Goal: Task Accomplishment & Management: Manage account settings

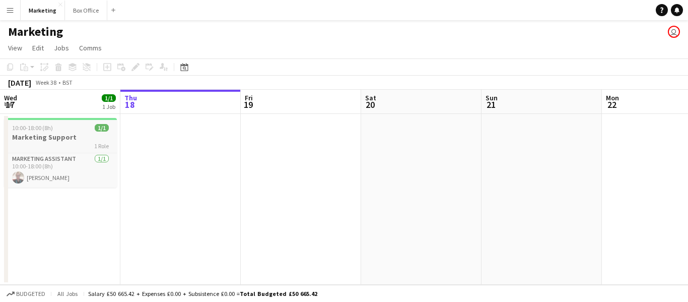
click at [37, 135] on h3 "Marketing Support" at bounding box center [60, 136] width 113 height 9
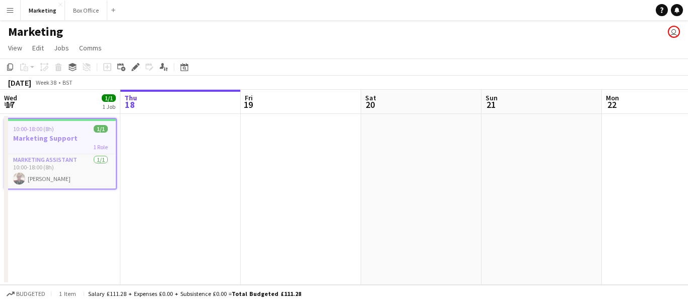
click at [175, 152] on app-date-cell at bounding box center [180, 199] width 120 height 171
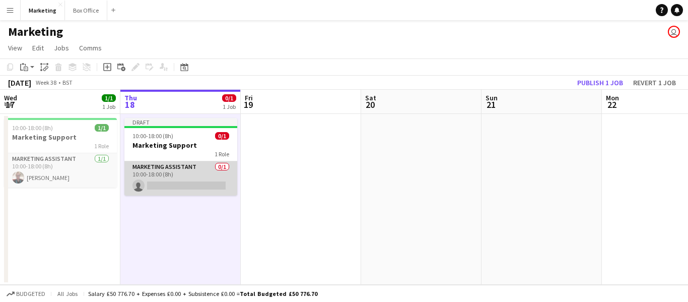
click at [161, 170] on app-card-role "Marketing Assistant 0/1 10:00-18:00 (8h) single-neutral-actions" at bounding box center [180, 178] width 113 height 34
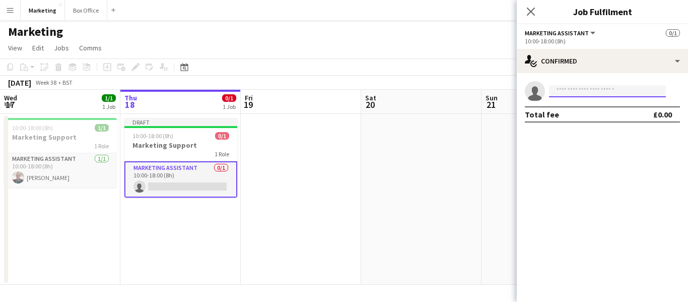
click at [597, 88] on input at bounding box center [607, 91] width 117 height 12
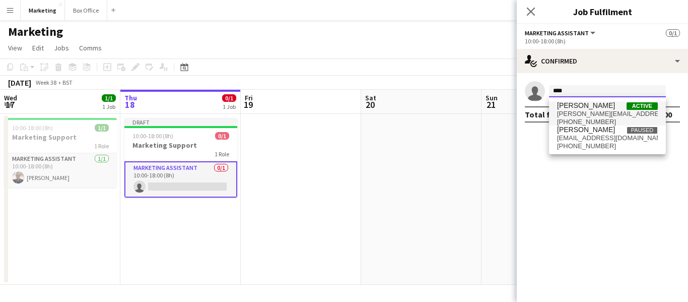
type input "****"
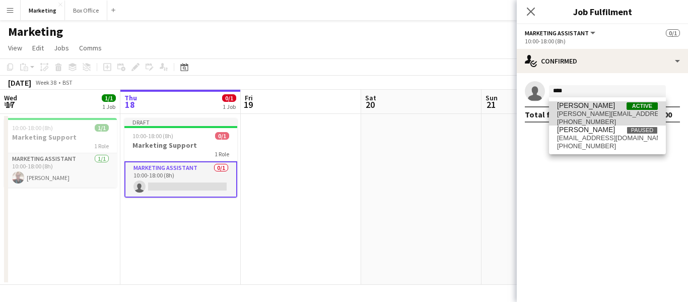
click at [591, 102] on span "[PERSON_NAME]" at bounding box center [586, 105] width 58 height 9
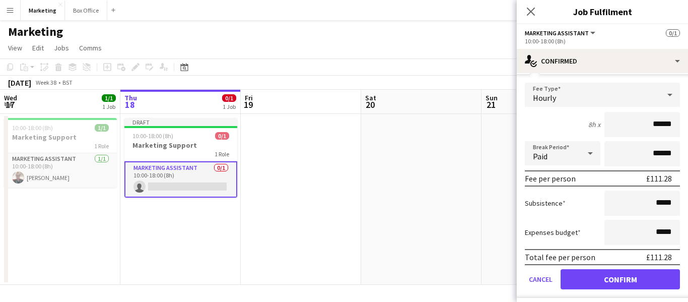
scroll to position [57, 0]
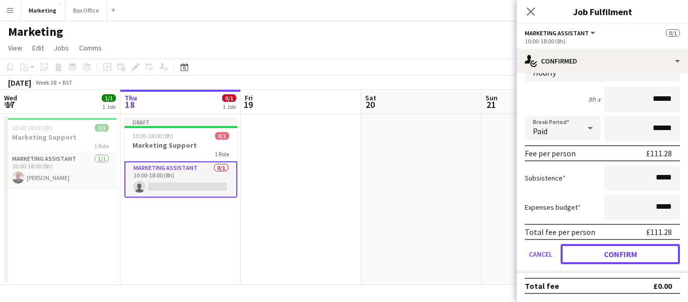
click at [612, 253] on button "Confirm" at bounding box center [619, 254] width 119 height 20
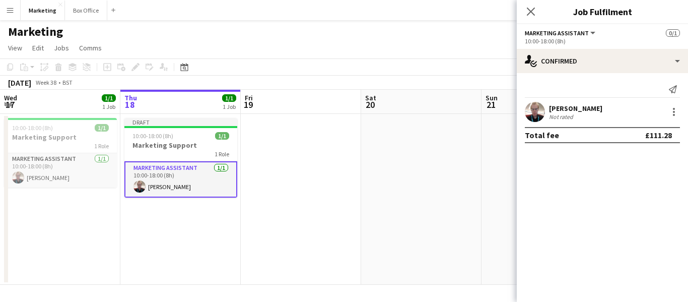
scroll to position [0, 0]
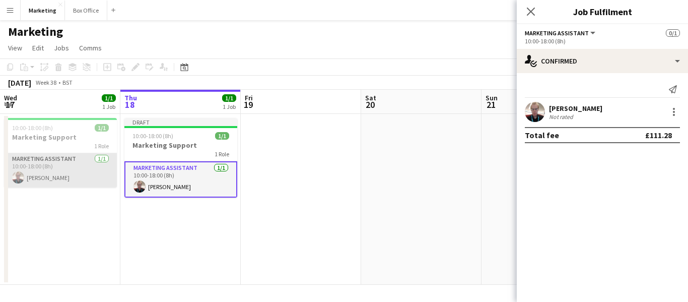
click at [49, 174] on app-card-role "Marketing Assistant [DATE] 10:00-18:00 (8h) [PERSON_NAME]" at bounding box center [60, 170] width 113 height 34
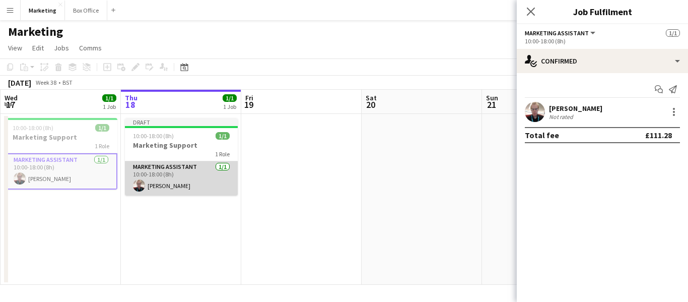
click at [171, 175] on app-card-role "Marketing Assistant [DATE] 10:00-18:00 (8h) [PERSON_NAME]" at bounding box center [181, 178] width 113 height 34
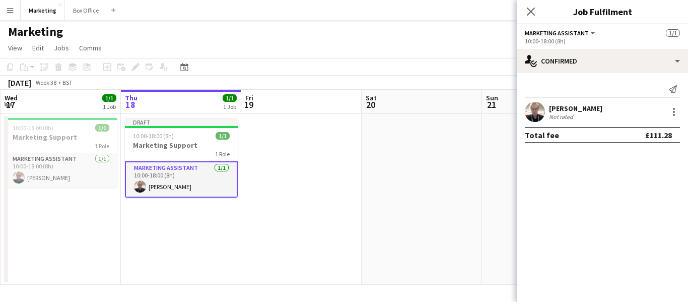
click at [164, 238] on app-date-cell "Draft 10:00-18:00 (8h) 1/1 Marketing Support 1 Role Marketing Assistant [DATE] …" at bounding box center [181, 199] width 120 height 171
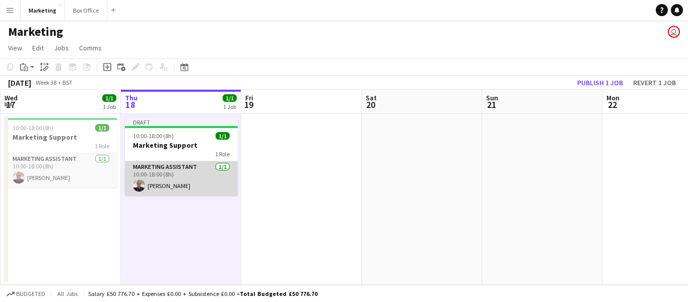
click at [177, 183] on app-card-role "Marketing Assistant [DATE] 10:00-18:00 (8h) [PERSON_NAME]" at bounding box center [181, 178] width 113 height 34
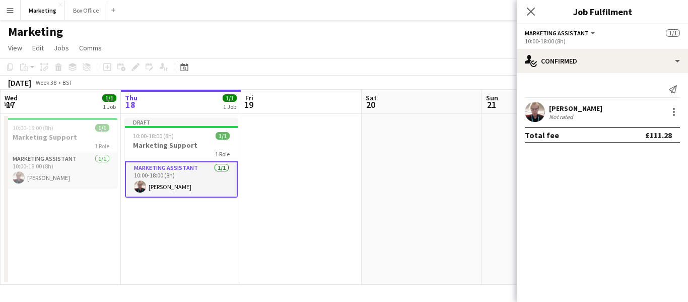
click at [221, 250] on app-date-cell "Draft 10:00-18:00 (8h) 1/1 Marketing Support 1 Role Marketing Assistant [DATE] …" at bounding box center [181, 199] width 120 height 171
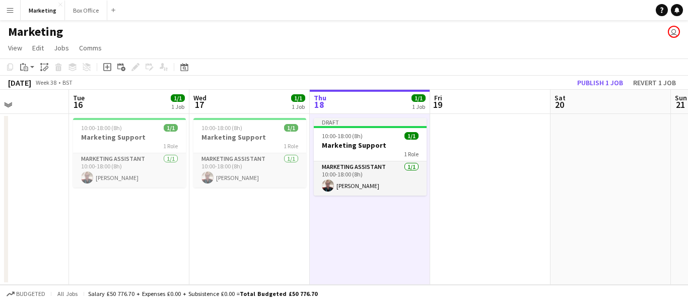
scroll to position [0, 289]
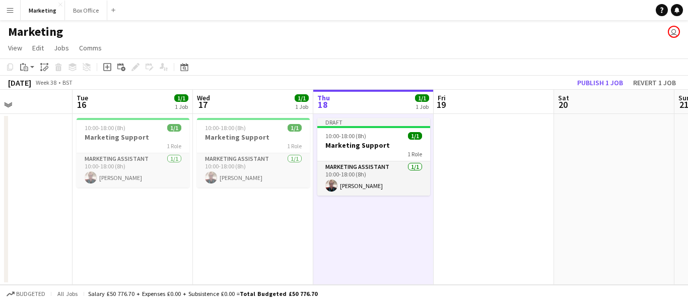
drag, startPoint x: 196, startPoint y: 254, endPoint x: 389, endPoint y: 242, distance: 192.7
click at [389, 242] on app-calendar-viewport "Sat 13 Sun 14 Mon 15 Tue 16 1/1 1 Job Wed 17 1/1 1 Job Thu 18 1/1 1 Job Fri 19 …" at bounding box center [344, 187] width 688 height 195
click at [243, 268] on app-date-cell "10:00-18:00 (8h) 1/1 Marketing Support 1 Role Marketing Assistant [DATE] 10:00-…" at bounding box center [253, 199] width 120 height 171
